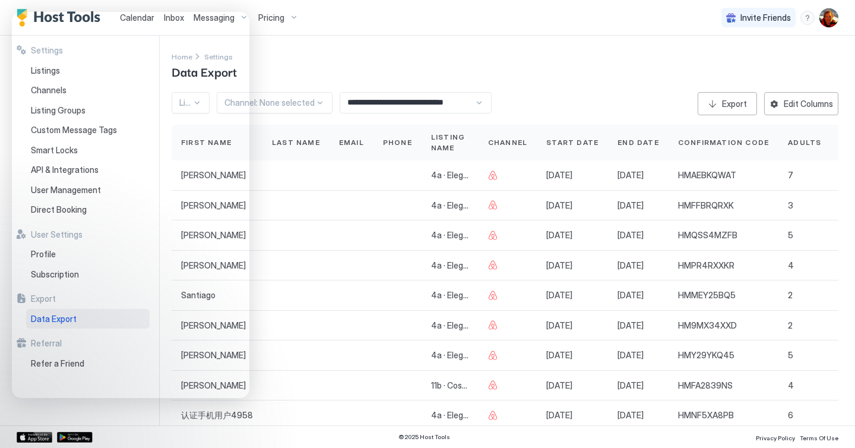
scroll to position [16, 0]
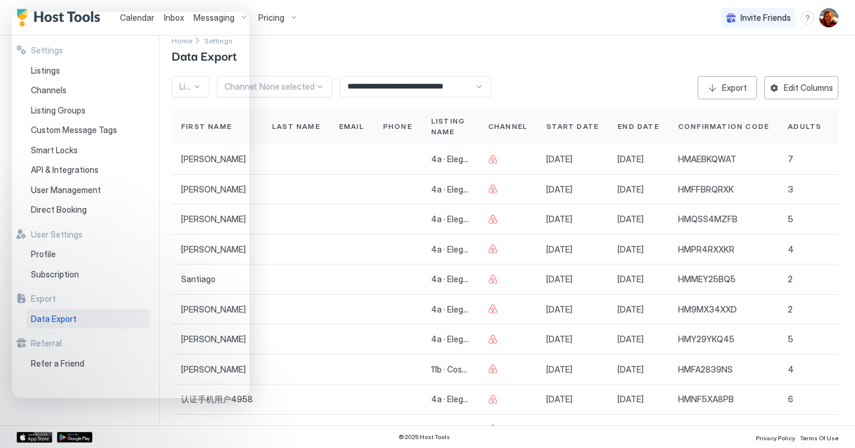
click at [405, 19] on div "Calendar Inbox Messaging Pricing Invite Friends NV" at bounding box center [427, 18] width 855 height 36
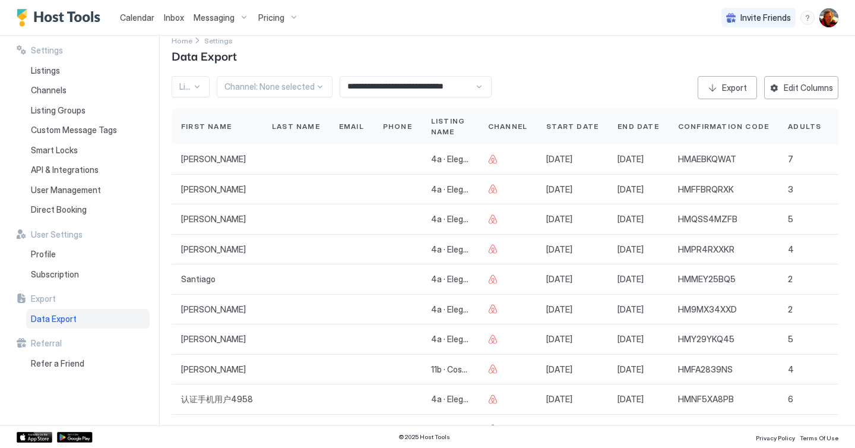
click at [141, 19] on span "Calendar" at bounding box center [137, 17] width 34 height 10
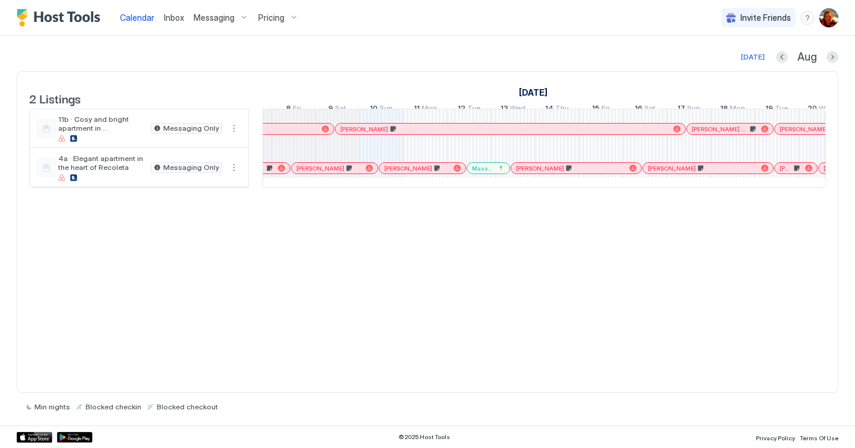
click at [349, 173] on div at bounding box center [348, 167] width 9 height 9
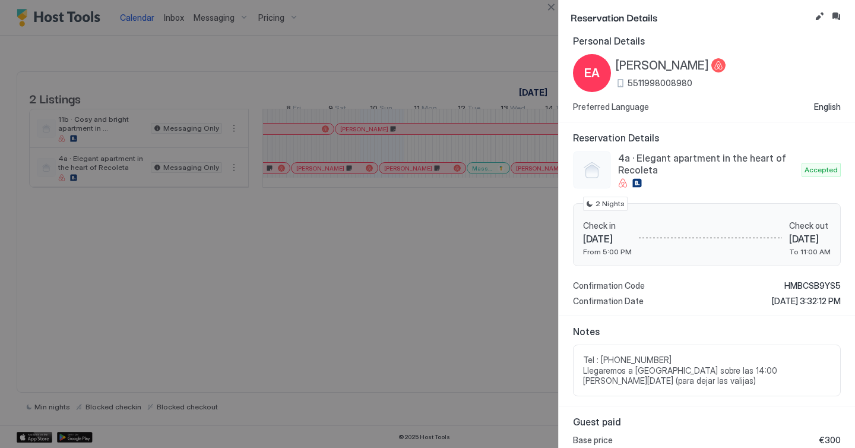
scroll to position [17, 0]
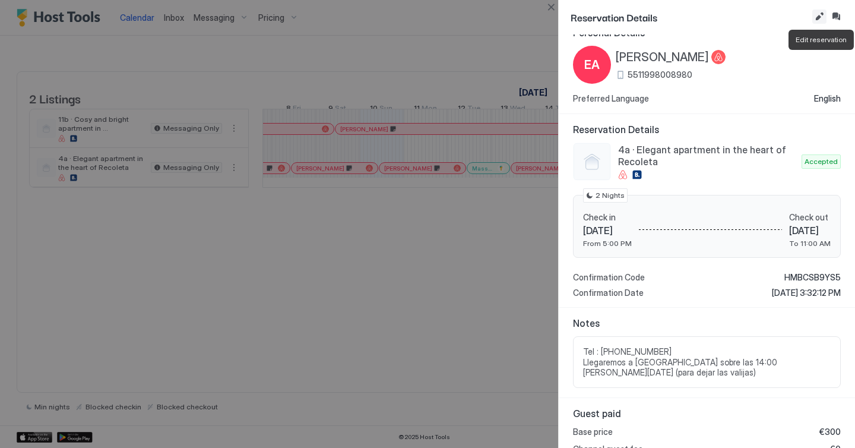
click at [822, 17] on button "Edit reservation" at bounding box center [819, 16] width 14 height 14
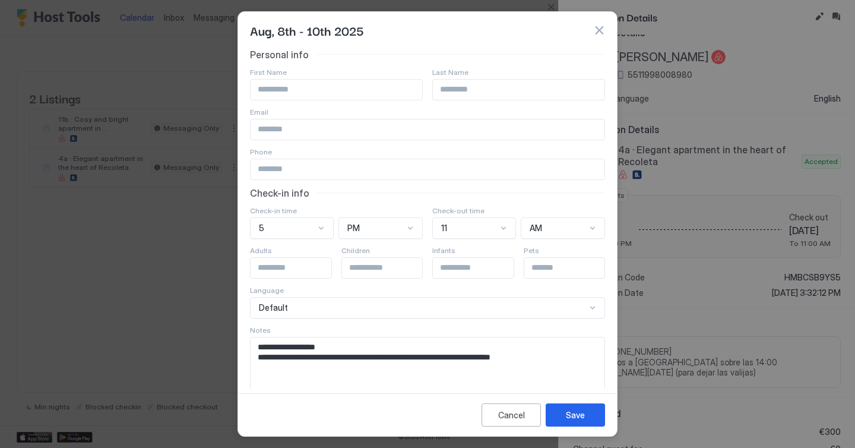
click at [540, 378] on textarea "**********" at bounding box center [428, 366] width 354 height 58
type textarea "**********"
click at [584, 411] on button "Save" at bounding box center [575, 414] width 59 height 23
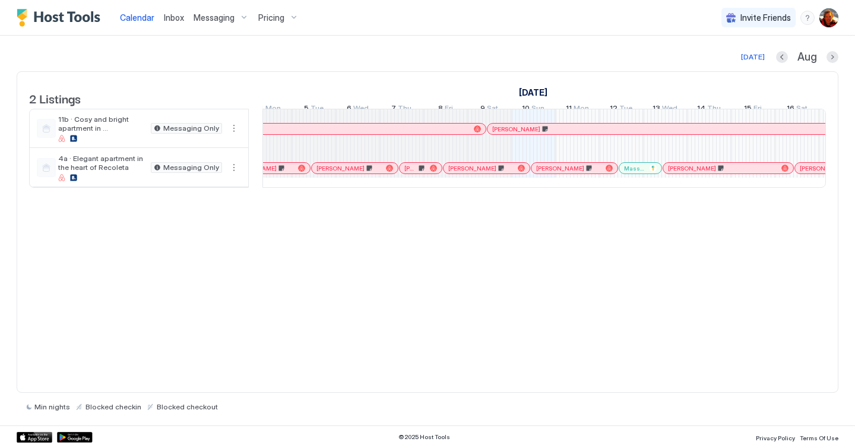
scroll to position [0, 1266]
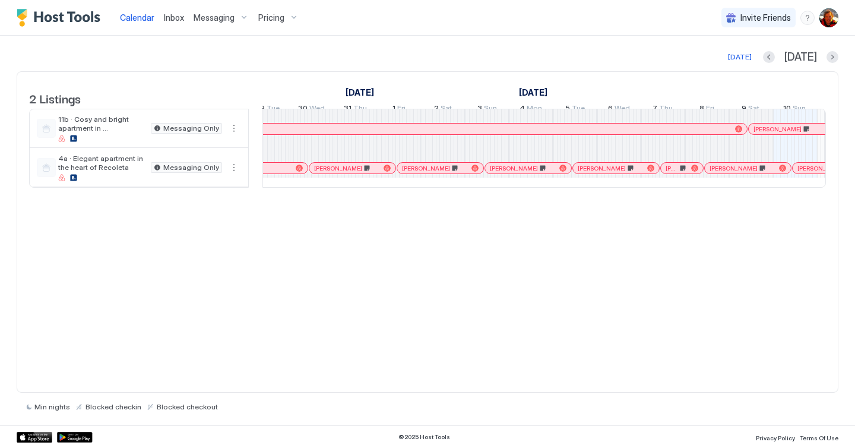
click at [696, 134] on div at bounding box center [696, 128] width 9 height 9
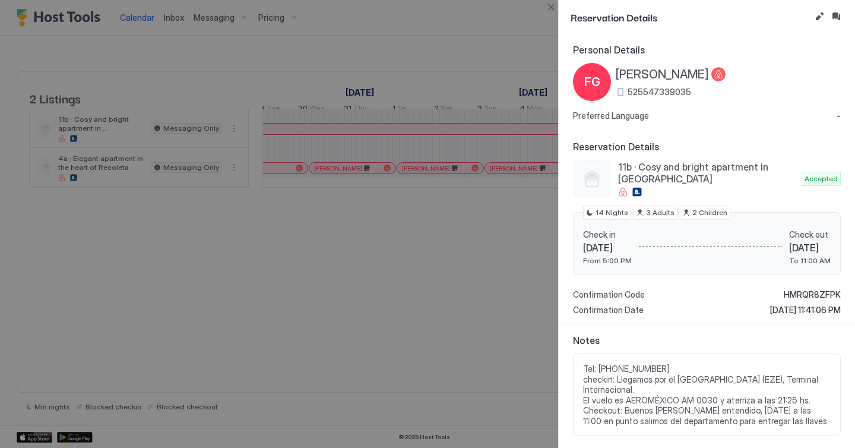
click at [539, 265] on div at bounding box center [427, 224] width 855 height 448
click at [551, 5] on button "Close" at bounding box center [551, 7] width 14 height 14
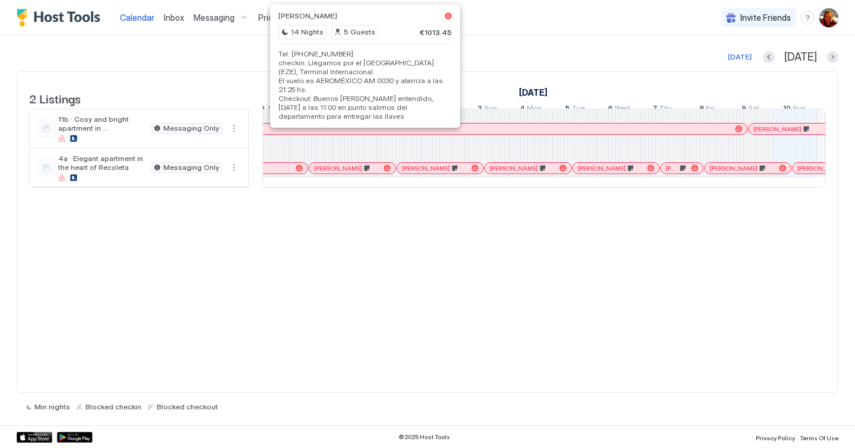
click at [365, 134] on div at bounding box center [364, 128] width 9 height 9
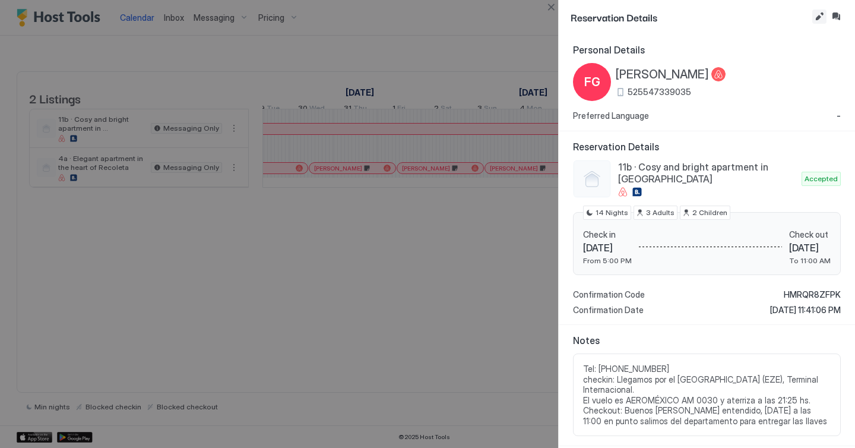
click at [813, 20] on button "Edit reservation" at bounding box center [819, 16] width 14 height 14
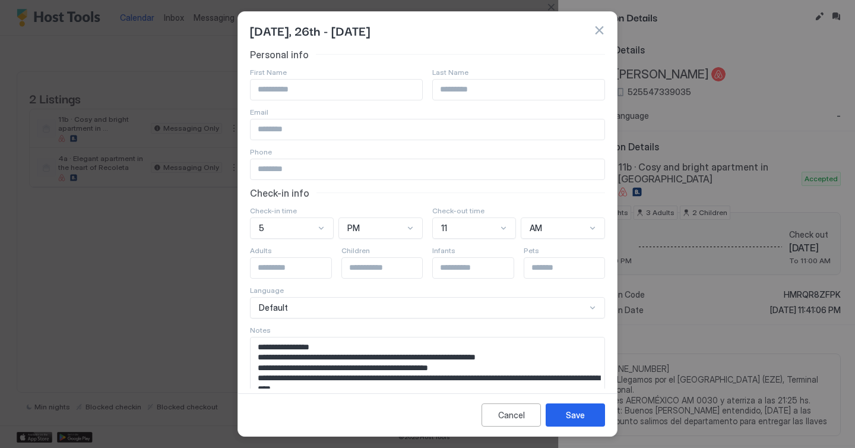
click at [596, 34] on button "button" at bounding box center [599, 30] width 12 height 12
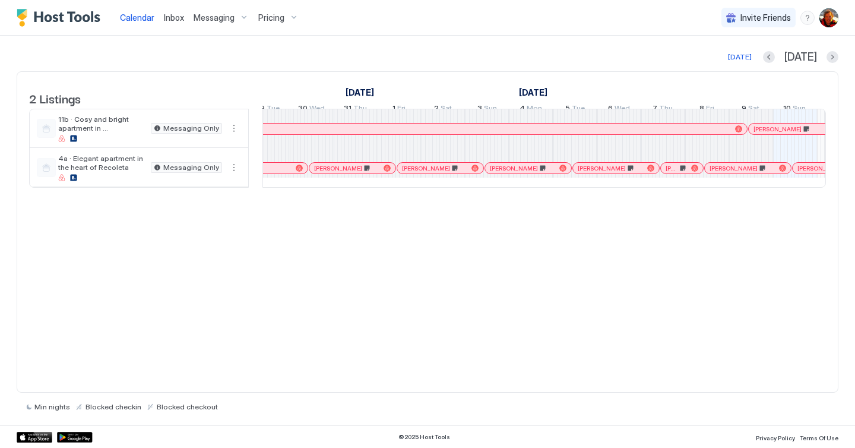
click at [215, 17] on span "Messaging" at bounding box center [214, 17] width 41 height 11
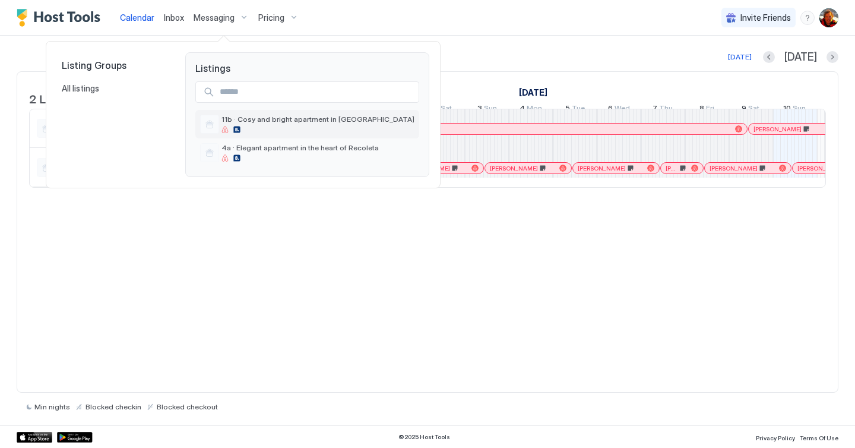
click at [256, 126] on div at bounding box center [317, 129] width 193 height 7
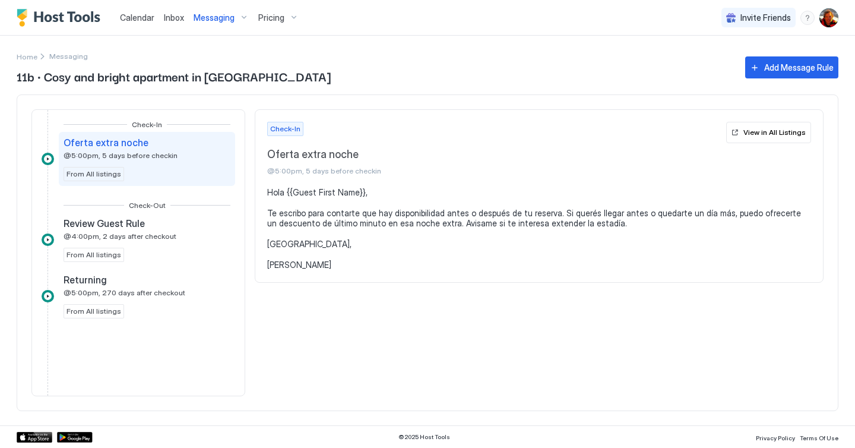
click at [179, 17] on span "Inbox" at bounding box center [174, 17] width 20 height 10
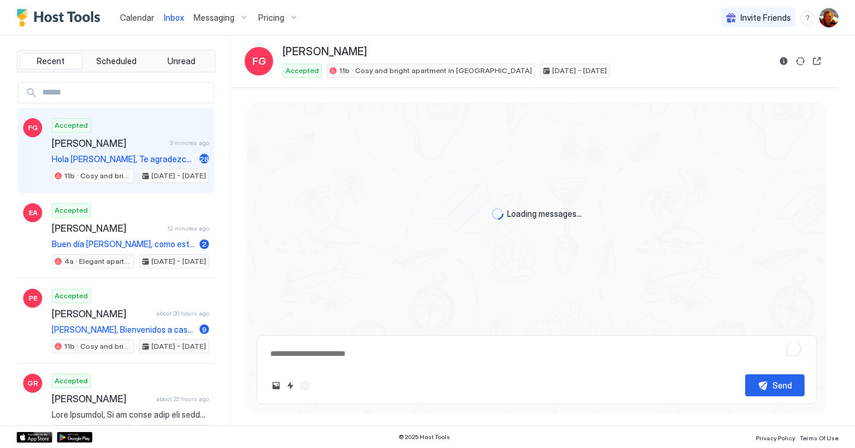
scroll to position [1880, 0]
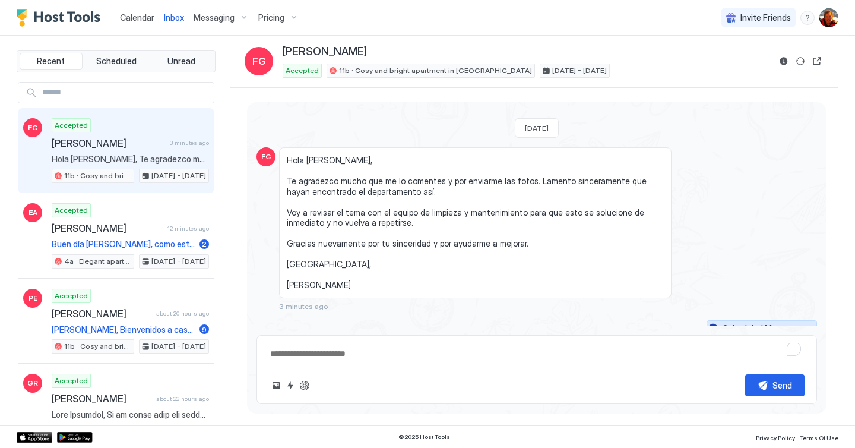
click at [795, 322] on div "Scheduled Messages" at bounding box center [762, 328] width 81 height 12
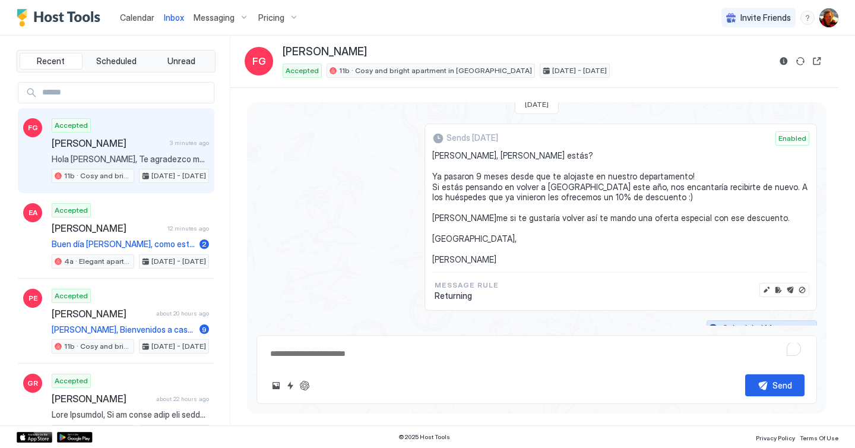
click at [808, 320] on button "Scheduled Messages" at bounding box center [761, 328] width 110 height 16
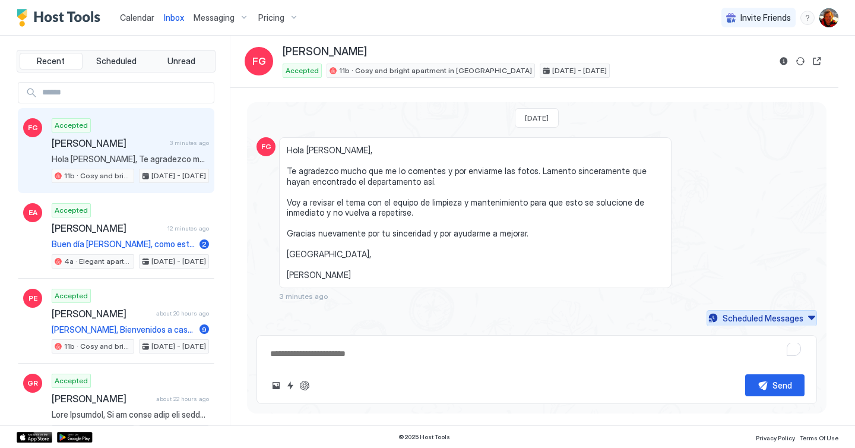
scroll to position [1880, 0]
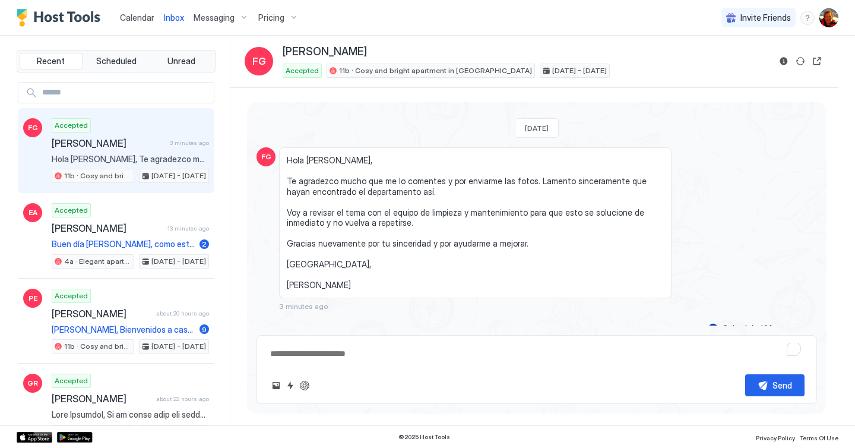
click at [752, 322] on div "Scheduled Messages" at bounding box center [762, 328] width 81 height 12
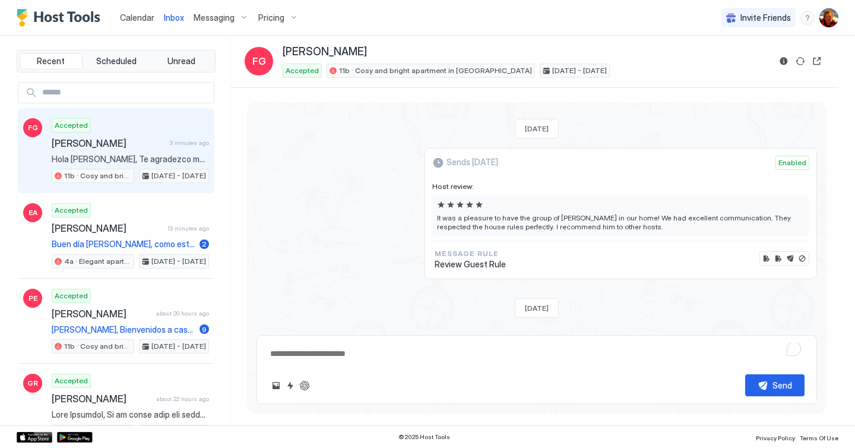
scroll to position [2102, 0]
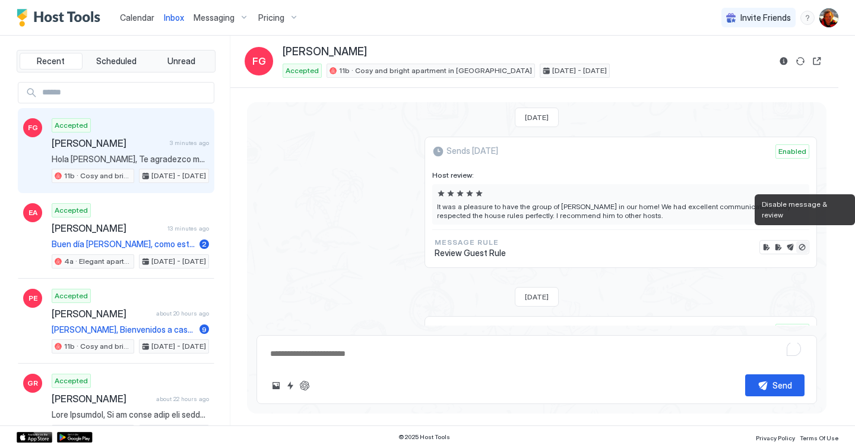
click at [803, 241] on button "Disable message & review" at bounding box center [802, 247] width 12 height 12
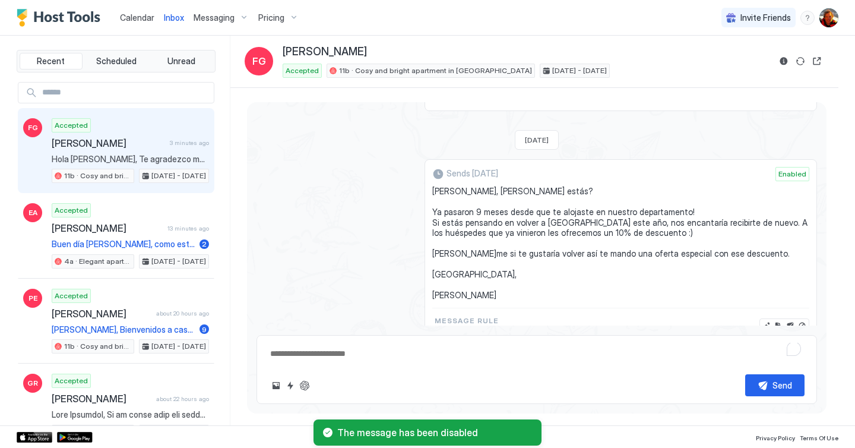
scroll to position [2294, 0]
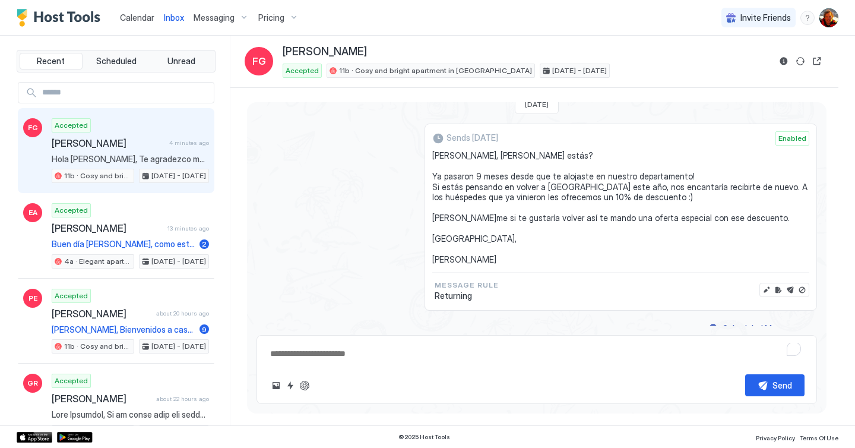
click at [138, 24] on div "Calendar" at bounding box center [137, 18] width 44 height 22
click at [145, 18] on span "Calendar" at bounding box center [137, 17] width 34 height 10
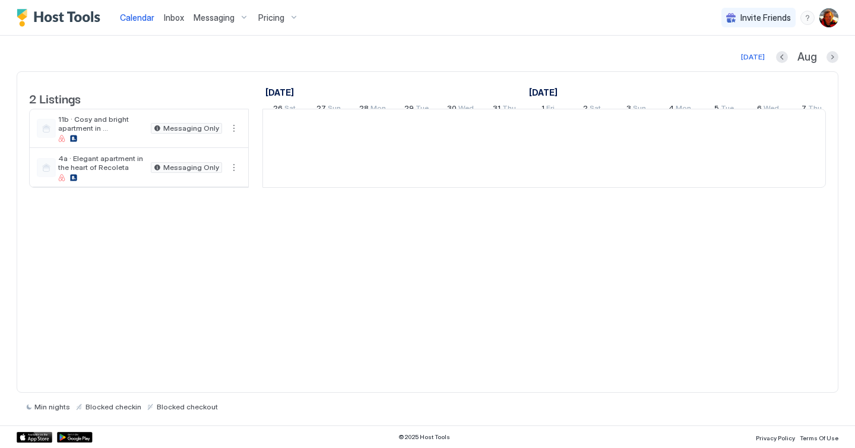
scroll to position [0, 660]
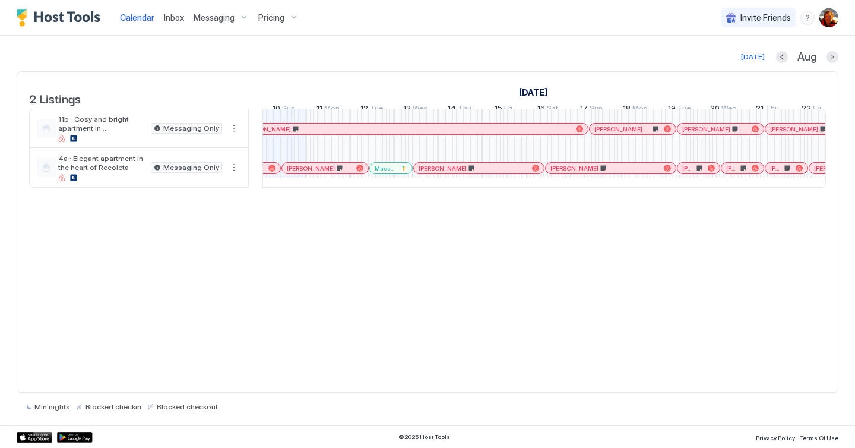
click at [315, 173] on div at bounding box center [314, 167] width 9 height 9
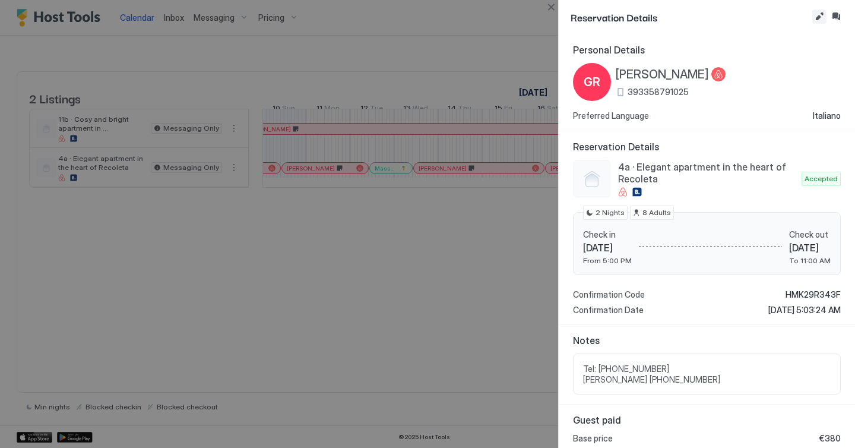
click at [816, 23] on button "Edit reservation" at bounding box center [819, 16] width 14 height 14
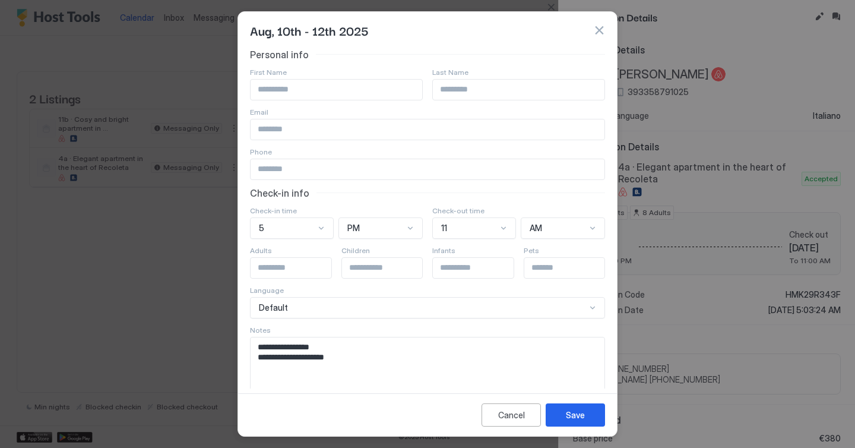
click at [413, 365] on textarea "**********" at bounding box center [428, 366] width 354 height 58
click at [404, 374] on textarea "**********" at bounding box center [428, 366] width 354 height 58
paste textarea "**********"
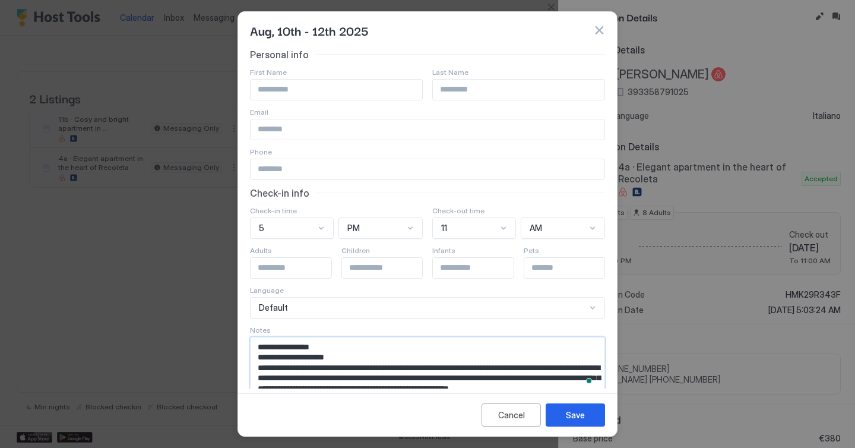
scroll to position [8, 0]
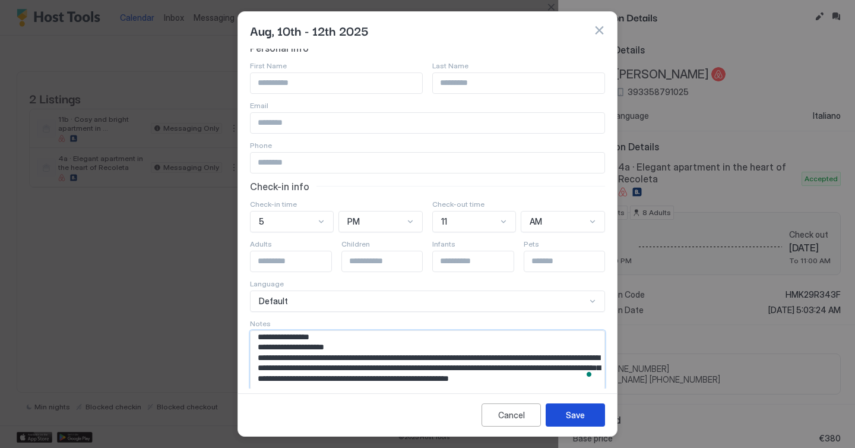
type textarea "**********"
click at [578, 408] on div "Save" at bounding box center [575, 414] width 19 height 12
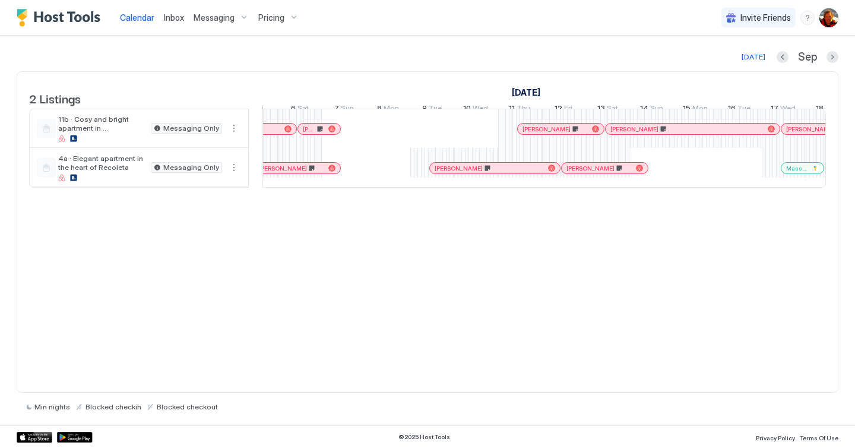
scroll to position [0, 973]
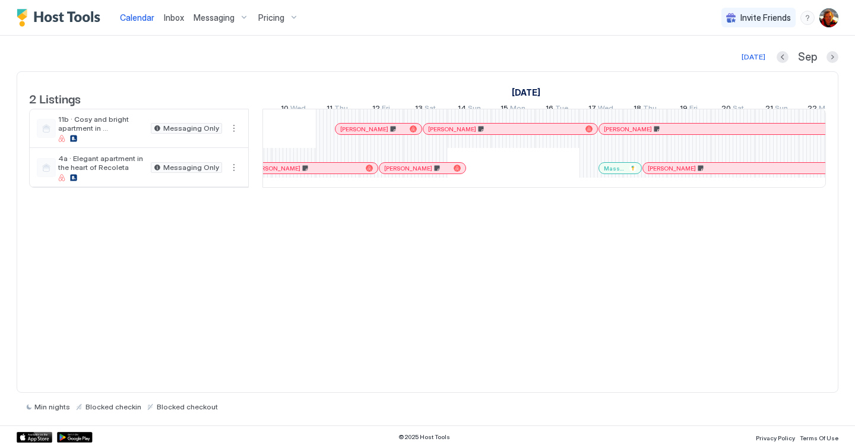
click at [712, 173] on div at bounding box center [711, 167] width 9 height 9
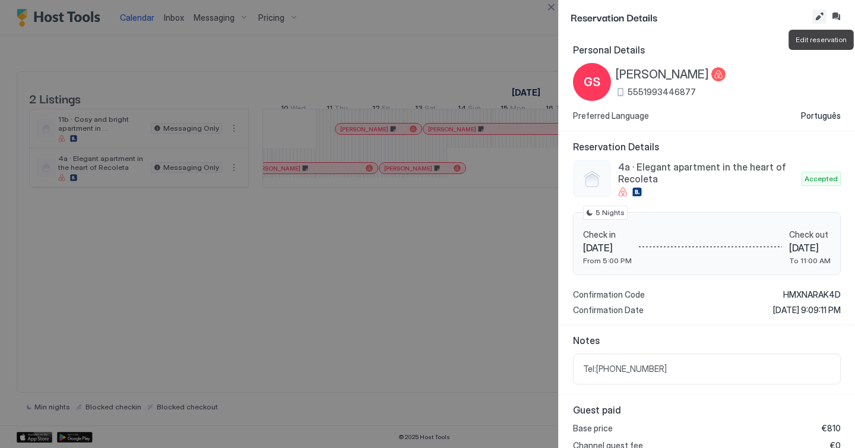
click at [820, 17] on button "Edit reservation" at bounding box center [819, 16] width 14 height 14
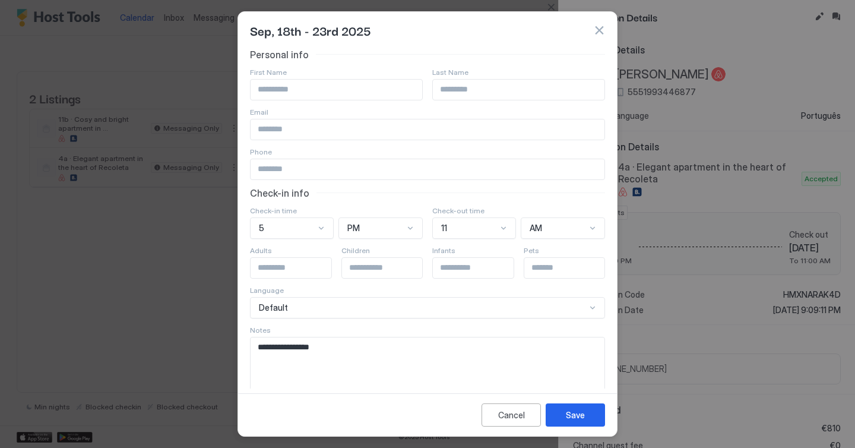
click at [379, 376] on textarea "**********" at bounding box center [428, 366] width 354 height 58
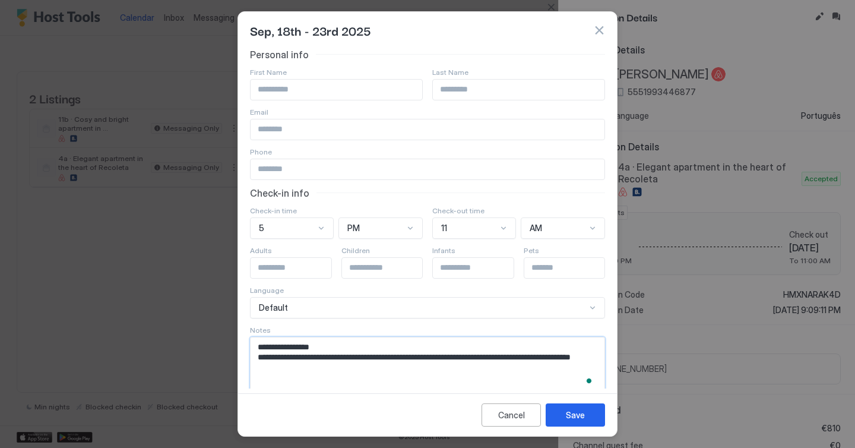
type textarea "**********"
click at [573, 412] on div "Save" at bounding box center [575, 414] width 19 height 12
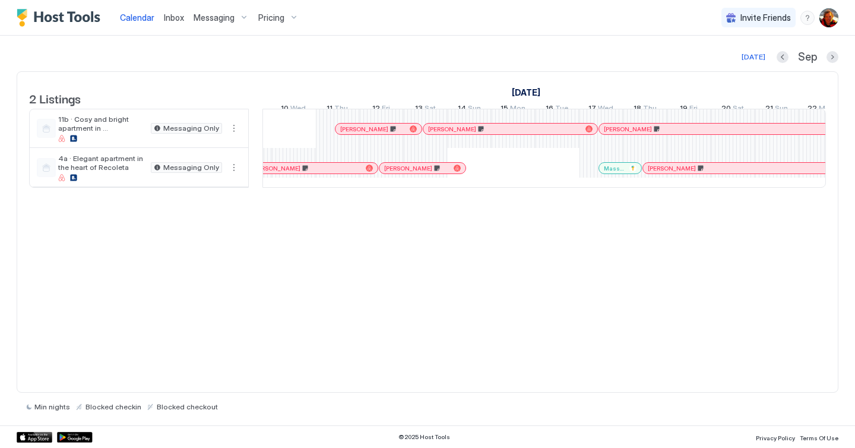
click at [825, 59] on div "Sep" at bounding box center [807, 57] width 62 height 14
click at [826, 59] on div "Sep" at bounding box center [807, 57] width 62 height 14
click at [833, 56] on button "Next month" at bounding box center [832, 57] width 12 height 12
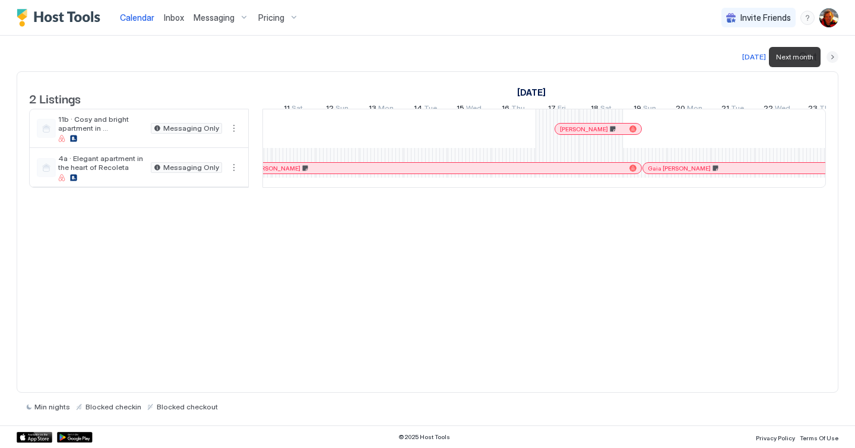
scroll to position [0, 660]
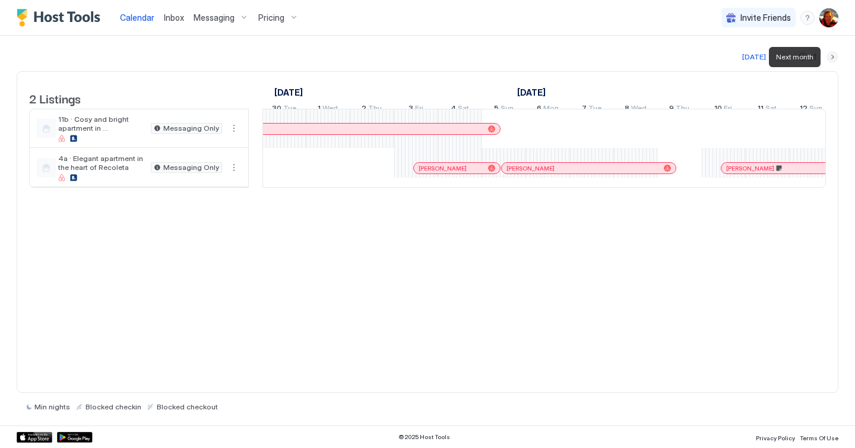
click at [833, 56] on button "Next month" at bounding box center [832, 57] width 12 height 12
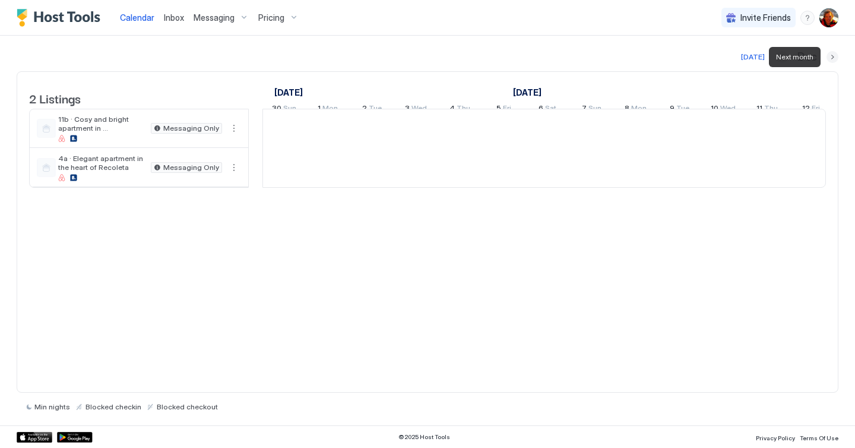
click at [833, 56] on button "Next month" at bounding box center [832, 57] width 12 height 12
click at [782, 55] on button "Previous month" at bounding box center [784, 57] width 12 height 12
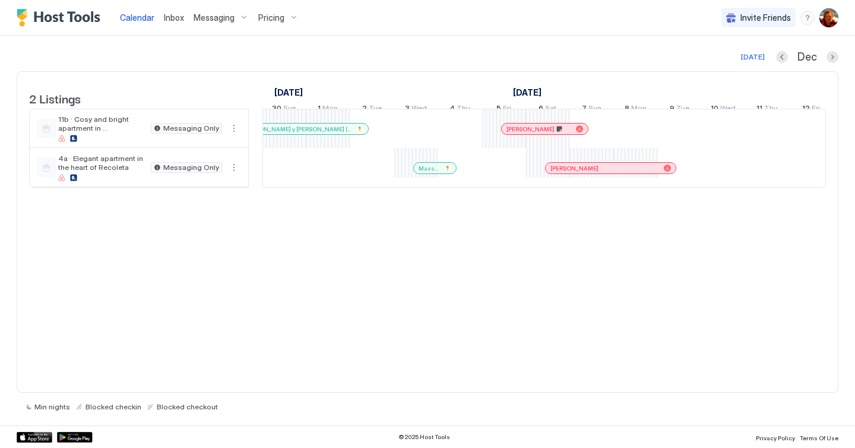
click at [655, 174] on link "[PERSON_NAME]" at bounding box center [610, 168] width 131 height 12
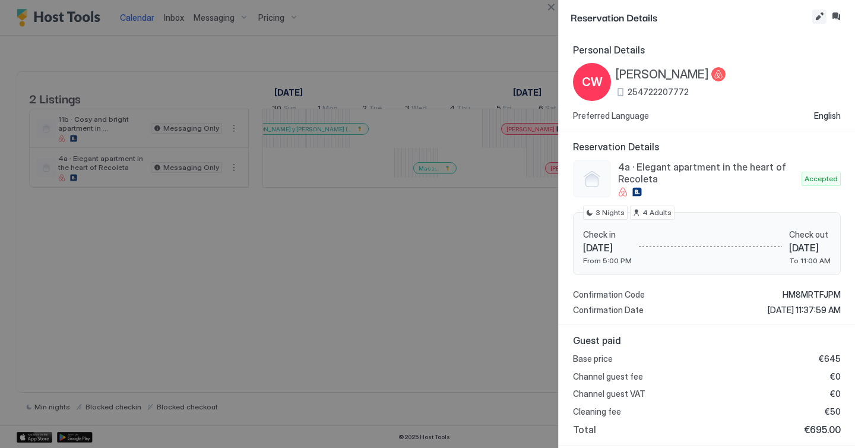
click at [818, 15] on button "Edit reservation" at bounding box center [819, 16] width 14 height 14
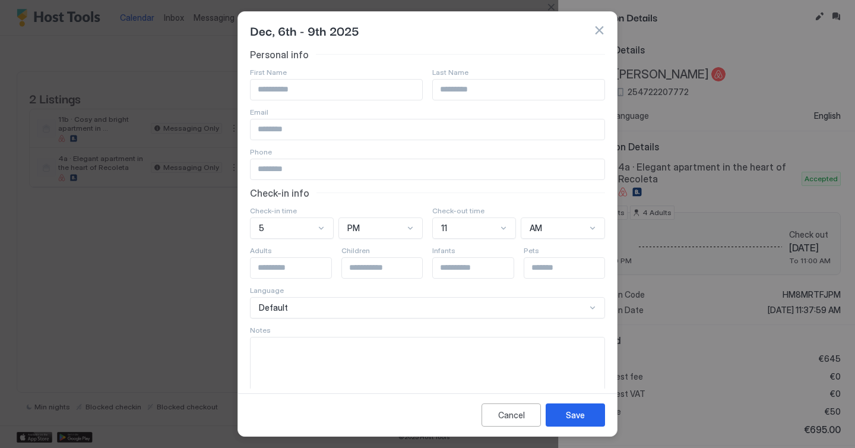
click at [383, 370] on textarea "Input Field" at bounding box center [428, 366] width 354 height 58
paste textarea "**********"
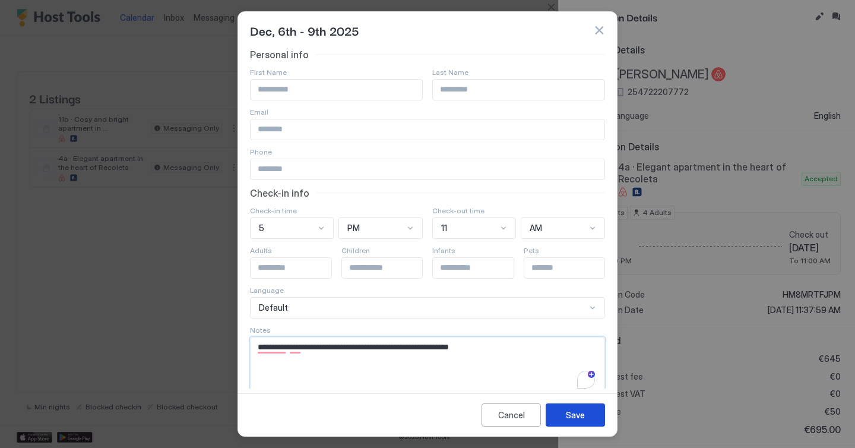
type textarea "**********"
click at [556, 411] on button "Save" at bounding box center [575, 414] width 59 height 23
